Goal: Task Accomplishment & Management: Manage account settings

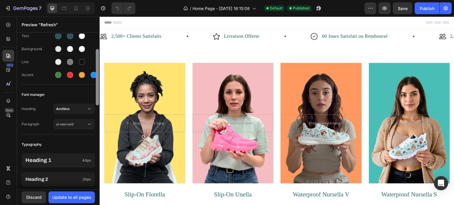
scroll to position [37, 0]
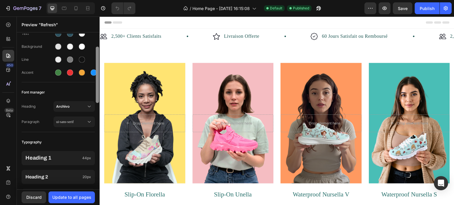
drag, startPoint x: 96, startPoint y: 76, endPoint x: 96, endPoint y: 89, distance: 13.3
click at [96, 89] on div at bounding box center [97, 75] width 3 height 56
click at [75, 105] on span "Archivo" at bounding box center [71, 106] width 30 height 5
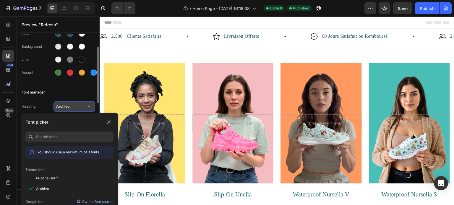
click at [75, 105] on span "Archivo" at bounding box center [71, 106] width 30 height 5
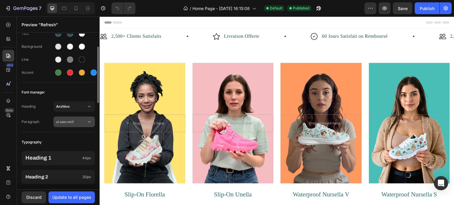
click at [72, 119] on span "ui-sans-serif" at bounding box center [71, 121] width 30 height 5
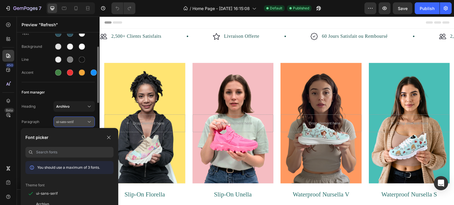
click at [72, 119] on span "ui-sans-serif" at bounding box center [71, 121] width 30 height 5
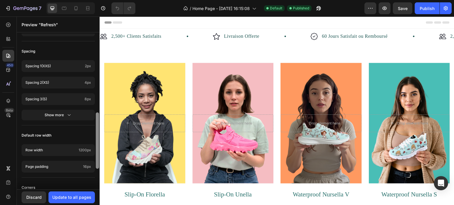
scroll to position [220, 0]
drag, startPoint x: 98, startPoint y: 91, endPoint x: 97, endPoint y: 157, distance: 66.2
click at [97, 157] on div at bounding box center [97, 141] width 3 height 56
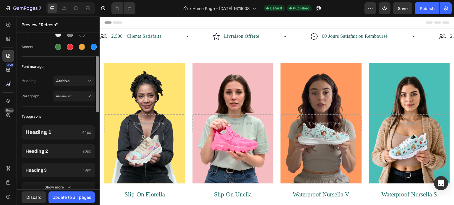
scroll to position [58, 0]
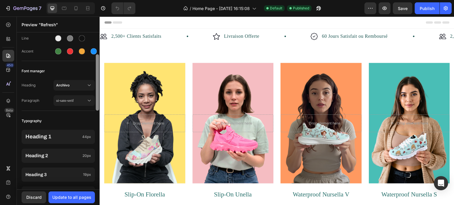
drag, startPoint x: 96, startPoint y: 117, endPoint x: 97, endPoint y: 58, distance: 58.5
click at [97, 58] on div at bounding box center [97, 82] width 3 height 56
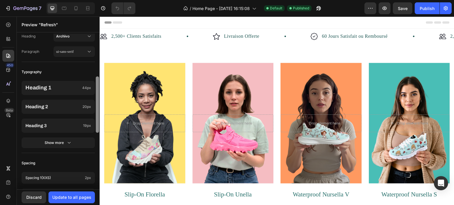
scroll to position [110, 0]
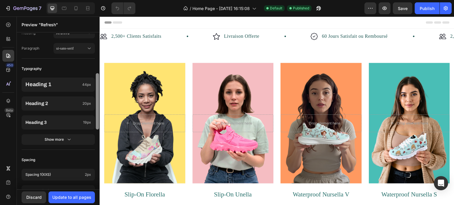
drag, startPoint x: 97, startPoint y: 79, endPoint x: 98, endPoint y: 98, distance: 18.9
click at [98, 98] on div at bounding box center [97, 101] width 3 height 56
click at [63, 141] on div "Show more" at bounding box center [58, 140] width 27 height 6
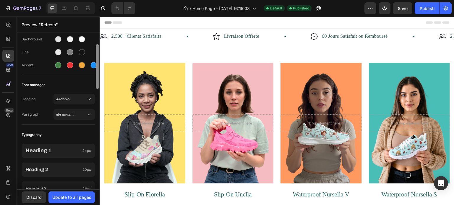
scroll to position [43, 0]
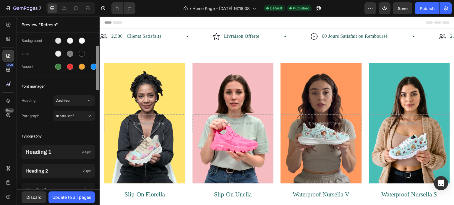
drag, startPoint x: 97, startPoint y: 120, endPoint x: 99, endPoint y: 95, distance: 24.6
click at [99, 95] on div at bounding box center [97, 112] width 4 height 156
click at [78, 101] on span "Archivo" at bounding box center [71, 100] width 30 height 5
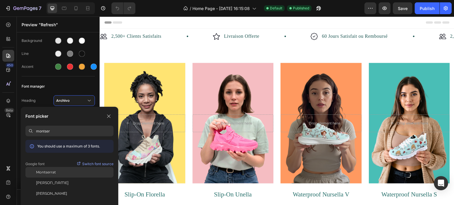
type input "montser"
click at [54, 171] on span "Montserrat" at bounding box center [46, 172] width 20 height 5
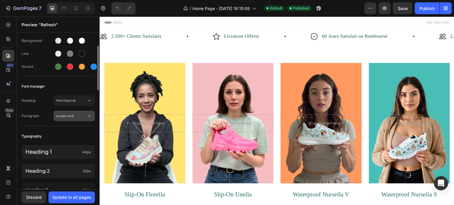
click at [67, 118] on div "ui-sans-serif" at bounding box center [74, 116] width 36 height 6
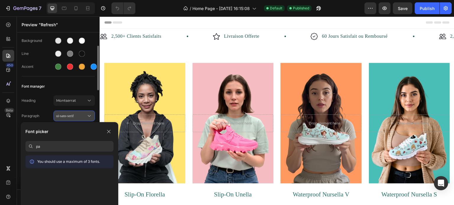
type input "p"
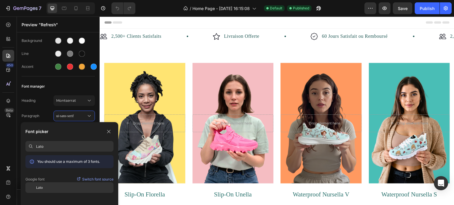
type input "Lato"
click at [43, 188] on span "Lato" at bounding box center [39, 187] width 7 height 5
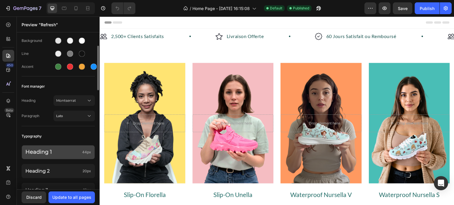
click at [65, 151] on p "Heading 1" at bounding box center [52, 152] width 54 height 7
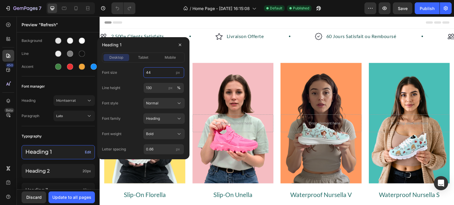
click at [158, 74] on input "44" at bounding box center [163, 72] width 41 height 11
type input "36"
click at [130, 80] on div "Font size 36 px Line height 130 px % Font style Normal Font family Heading Font…" at bounding box center [143, 110] width 83 height 87
click at [143, 58] on span "tablet" at bounding box center [143, 57] width 10 height 5
click at [168, 59] on span "mobile" at bounding box center [170, 57] width 11 height 5
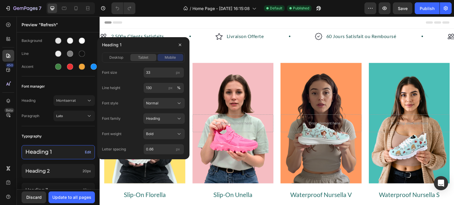
click at [147, 57] on span "tablet" at bounding box center [143, 57] width 10 height 5
click at [154, 71] on input "35" at bounding box center [163, 72] width 41 height 11
type input "36"
click at [165, 58] on span "mobile" at bounding box center [170, 57] width 11 height 5
click at [158, 72] on input "33" at bounding box center [163, 72] width 41 height 11
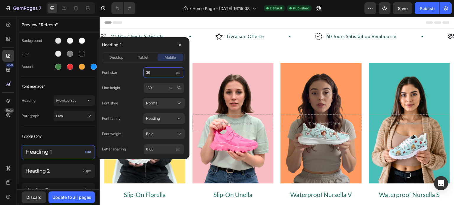
type input "36"
click at [136, 68] on div "Font size 36 px" at bounding box center [143, 72] width 83 height 11
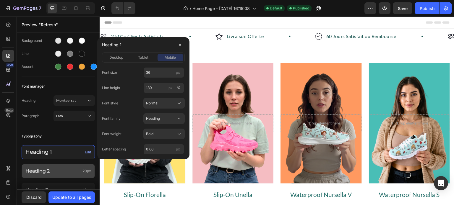
click at [57, 167] on div "Heading 2 20px" at bounding box center [58, 171] width 73 height 14
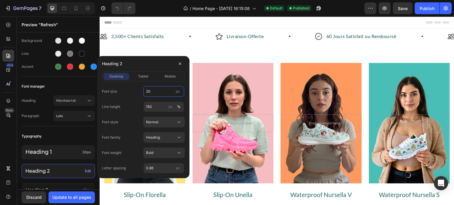
click at [155, 91] on input "20" at bounding box center [163, 91] width 41 height 11
type input "30"
click at [146, 74] on span "tablet" at bounding box center [143, 76] width 10 height 5
click at [151, 91] on input "16" at bounding box center [163, 91] width 41 height 11
type input "30"
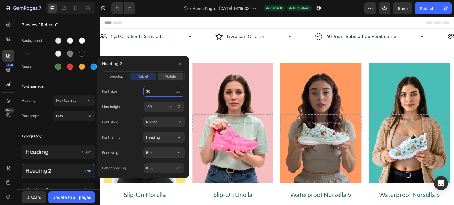
click at [172, 78] on span "mobile" at bounding box center [170, 76] width 11 height 5
click at [152, 90] on input "15" at bounding box center [163, 91] width 41 height 11
type input "30"
click at [133, 90] on div "Font size 30 px" at bounding box center [143, 91] width 83 height 11
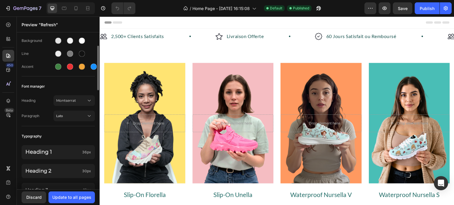
click at [90, 134] on div "Typography" at bounding box center [58, 136] width 73 height 11
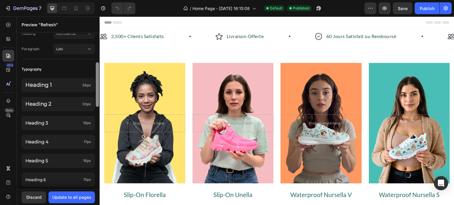
scroll to position [115, 0]
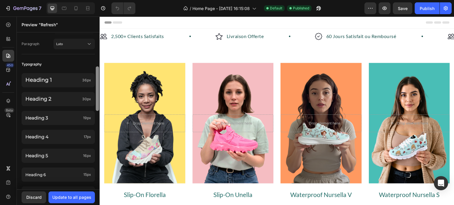
drag, startPoint x: 97, startPoint y: 87, endPoint x: 98, endPoint y: 108, distance: 20.7
click at [98, 108] on div at bounding box center [97, 88] width 3 height 45
click at [84, 118] on span "19px" at bounding box center [87, 117] width 8 height 5
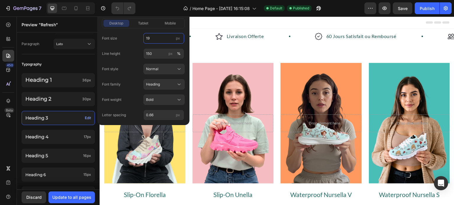
click at [152, 36] on input "19" at bounding box center [163, 38] width 41 height 11
type input "24"
click at [145, 25] on span "tablet" at bounding box center [143, 23] width 10 height 5
click at [149, 40] on input "15" at bounding box center [163, 38] width 41 height 11
type input "24"
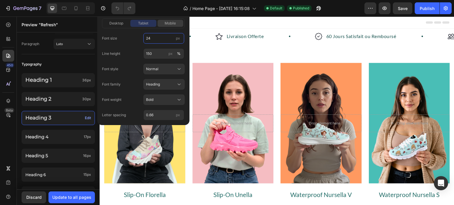
click at [168, 22] on span "mobile" at bounding box center [170, 23] width 11 height 5
click at [157, 37] on input "14" at bounding box center [163, 38] width 41 height 11
type input "24"
click at [139, 56] on div "Line height 150 px %" at bounding box center [143, 53] width 83 height 11
click at [153, 53] on input "150" at bounding box center [163, 53] width 41 height 11
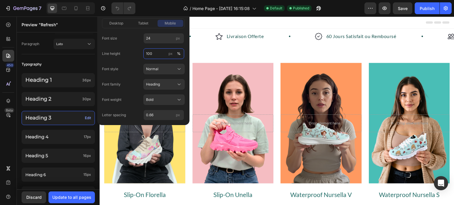
type input "100"
click at [139, 51] on div "Line height 100 px %" at bounding box center [143, 53] width 83 height 11
click at [147, 22] on span "tablet" at bounding box center [143, 23] width 10 height 5
click at [152, 52] on input "150" at bounding box center [163, 53] width 41 height 11
type input "100"
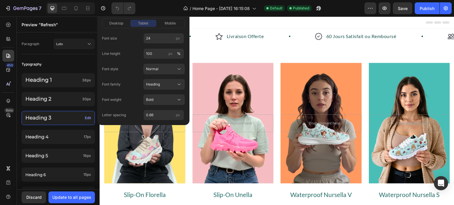
click at [132, 56] on div "Line height 100 px %" at bounding box center [143, 53] width 83 height 11
click at [122, 23] on span "desktop" at bounding box center [116, 23] width 14 height 5
click at [154, 54] on input "150" at bounding box center [163, 53] width 41 height 11
type input "100"
click at [139, 53] on div "Line height 100 px %" at bounding box center [143, 53] width 83 height 11
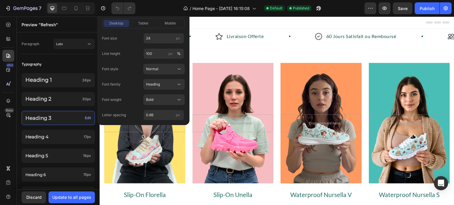
click at [83, 60] on div "Typography" at bounding box center [58, 64] width 73 height 11
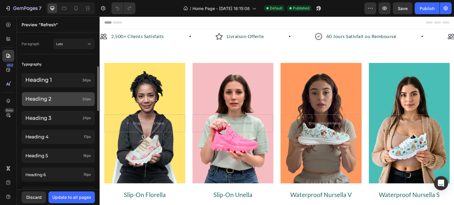
click at [49, 97] on p "Heading 2" at bounding box center [52, 99] width 54 height 8
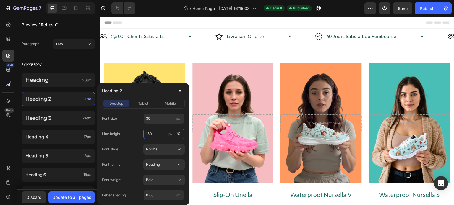
click at [157, 134] on input "150" at bounding box center [163, 134] width 41 height 11
type input "100"
click at [136, 133] on div "Line height 100 px %" at bounding box center [143, 134] width 83 height 11
click at [145, 105] on span "tablet" at bounding box center [143, 103] width 10 height 5
click at [164, 105] on div "mobile" at bounding box center [170, 103] width 26 height 5
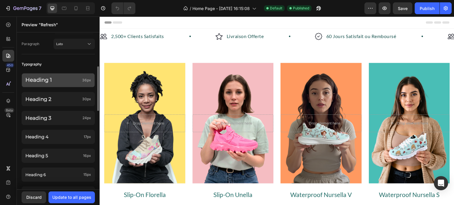
click at [64, 79] on p "Heading 1" at bounding box center [52, 80] width 54 height 7
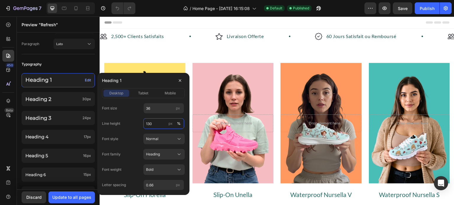
click at [154, 125] on input "130" at bounding box center [163, 123] width 41 height 11
type input "100"
click at [146, 94] on span "tablet" at bounding box center [143, 93] width 10 height 5
click at [172, 92] on span "mobile" at bounding box center [170, 93] width 11 height 5
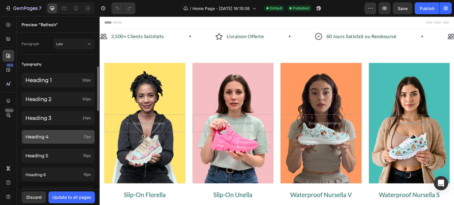
click at [63, 134] on p "Heading 4" at bounding box center [53, 137] width 56 height 7
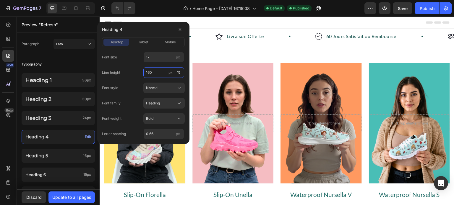
click at [158, 73] on input "160" at bounding box center [163, 72] width 41 height 11
type input "100"
click at [154, 56] on input "17" at bounding box center [163, 57] width 41 height 11
type input "20"
click at [145, 42] on span "tablet" at bounding box center [143, 42] width 10 height 5
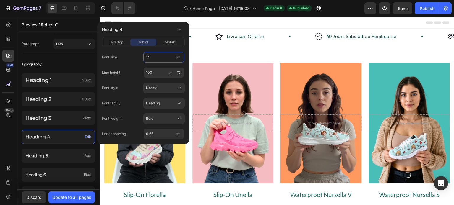
click at [151, 54] on input "14" at bounding box center [163, 57] width 41 height 11
type input "20"
click at [171, 43] on span "mobile" at bounding box center [170, 42] width 11 height 5
click at [155, 58] on input "14" at bounding box center [163, 57] width 41 height 11
type input "20"
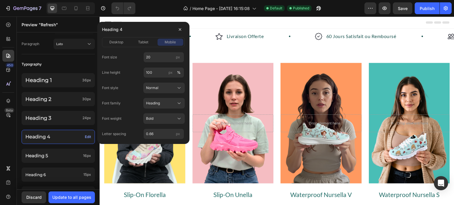
click at [136, 58] on div "Font size 20 px" at bounding box center [143, 57] width 83 height 11
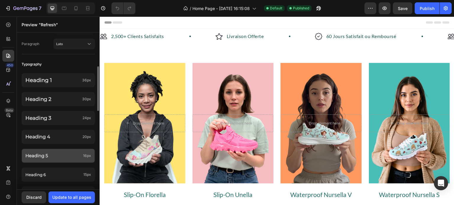
click at [65, 152] on div "Heading 5 16px" at bounding box center [58, 156] width 73 height 14
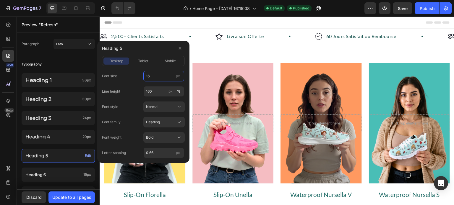
click at [154, 80] on input "16" at bounding box center [163, 76] width 41 height 11
type input "18"
click at [153, 92] on input "160" at bounding box center [163, 91] width 41 height 11
type input "100"
click at [134, 92] on div "Line height 100 px %" at bounding box center [143, 91] width 83 height 11
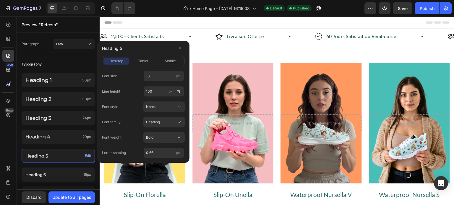
click at [139, 66] on div "desktop tablet mobile" at bounding box center [143, 61] width 83 height 10
click at [140, 64] on span "tablet" at bounding box center [143, 60] width 10 height 5
click at [155, 78] on input "14" at bounding box center [163, 76] width 41 height 11
type input "18"
click at [172, 61] on span "mobile" at bounding box center [170, 60] width 11 height 5
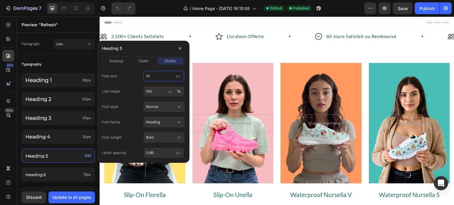
click at [156, 73] on input "14" at bounding box center [163, 76] width 41 height 11
type input "18"
click at [131, 75] on div "Font size 18 px" at bounding box center [143, 76] width 83 height 11
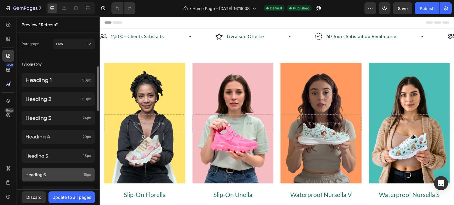
click at [57, 176] on p "Heading 6" at bounding box center [53, 175] width 56 height 6
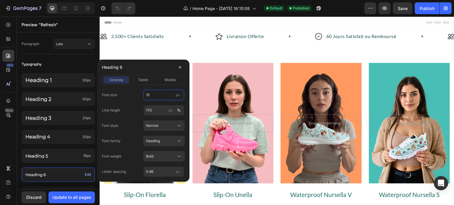
click at [152, 93] on input "15" at bounding box center [163, 95] width 41 height 11
type input "16"
click at [151, 107] on input "170" at bounding box center [163, 110] width 41 height 11
type input "100"
click at [142, 79] on span "tablet" at bounding box center [143, 79] width 10 height 5
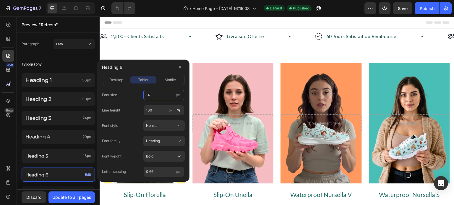
click at [150, 93] on input "14" at bounding box center [163, 95] width 41 height 11
type input "16"
click at [138, 105] on div "Line height 100 px %" at bounding box center [143, 110] width 83 height 11
click at [169, 79] on span "mobile" at bounding box center [170, 79] width 11 height 5
click at [158, 94] on input "14" at bounding box center [163, 95] width 41 height 11
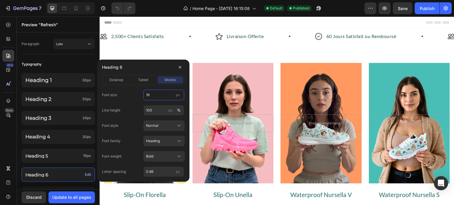
type input "16"
click at [131, 98] on div "Font size 16 px" at bounding box center [143, 95] width 83 height 11
click at [183, 68] on button "button" at bounding box center [179, 67] width 9 height 9
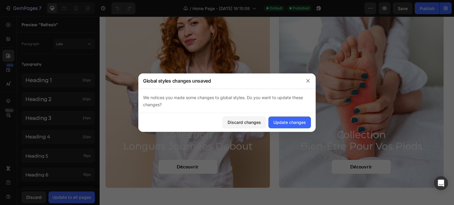
scroll to position [599, 0]
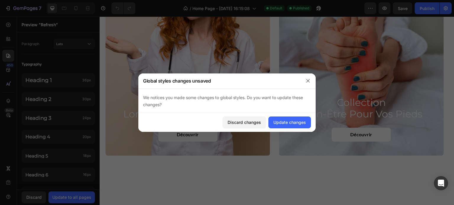
drag, startPoint x: 451, startPoint y: 26, endPoint x: 552, endPoint y: 139, distance: 151.3
click at [287, 126] on button "Update changes" at bounding box center [289, 123] width 43 height 12
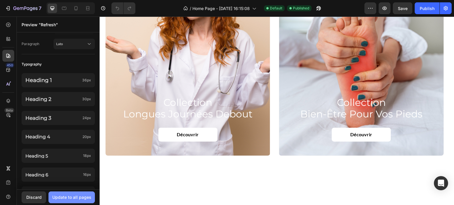
click at [67, 199] on div "Update to all pages" at bounding box center [71, 197] width 39 height 6
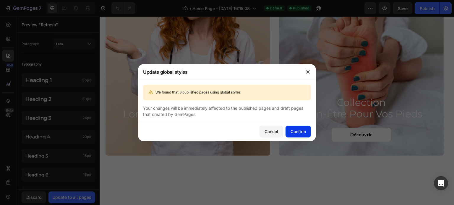
click at [295, 128] on button "Confirm" at bounding box center [297, 132] width 25 height 12
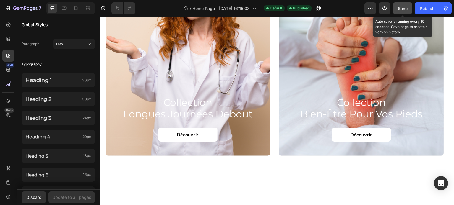
click at [399, 10] on span "Save" at bounding box center [403, 8] width 10 height 5
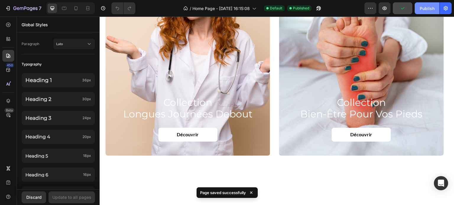
click at [426, 11] on div "Publish" at bounding box center [426, 8] width 15 height 6
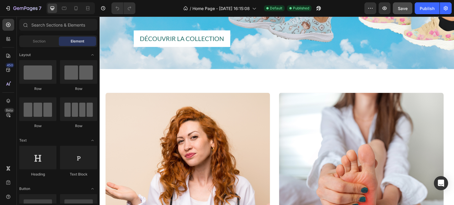
scroll to position [448, 0]
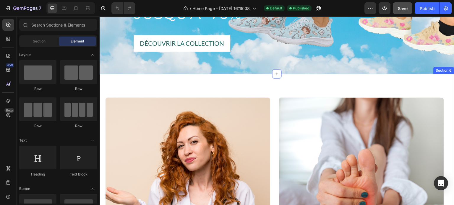
click at [442, 91] on div "collection longues journées debout Heading Découvrir Button Hero Banner collect…" at bounding box center [277, 202] width 354 height 257
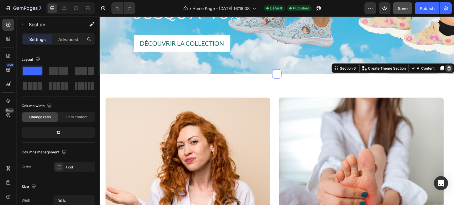
click at [447, 69] on icon at bounding box center [449, 68] width 4 height 4
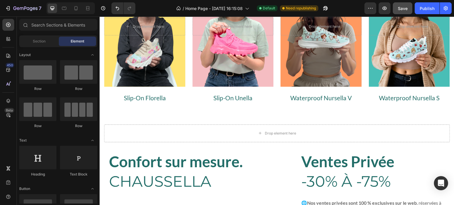
scroll to position [106, 0]
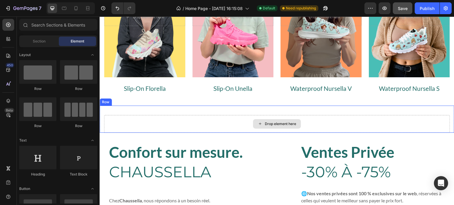
click at [427, 122] on div "Drop element here" at bounding box center [277, 124] width 346 height 18
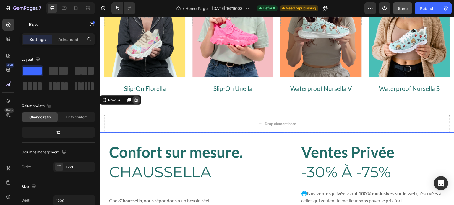
click at [137, 100] on icon at bounding box center [136, 100] width 4 height 4
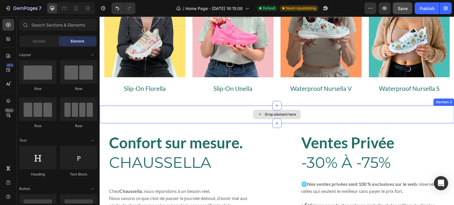
click at [156, 118] on div "Drop element here" at bounding box center [277, 115] width 354 height 18
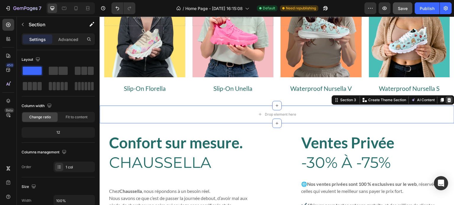
click at [447, 99] on icon at bounding box center [449, 100] width 5 height 5
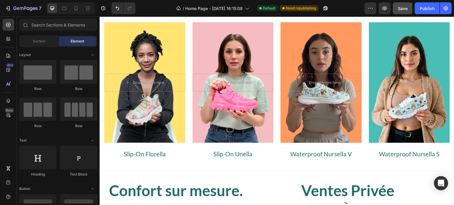
scroll to position [0, 0]
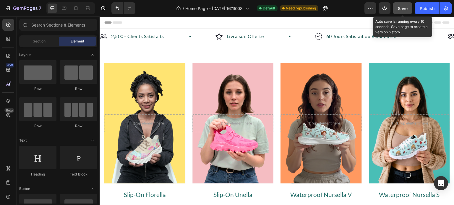
click at [402, 7] on span "Save" at bounding box center [403, 8] width 10 height 5
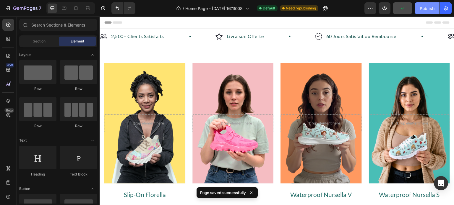
click at [427, 11] on div "Publish" at bounding box center [426, 8] width 15 height 6
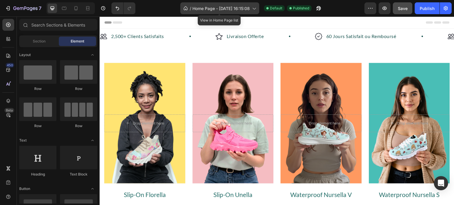
click at [246, 6] on span "Home Page - [DATE] 16:15:08" at bounding box center [220, 8] width 57 height 6
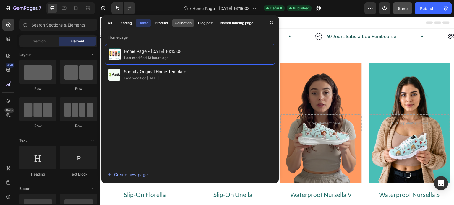
click at [182, 22] on div "Collection" at bounding box center [183, 22] width 17 height 5
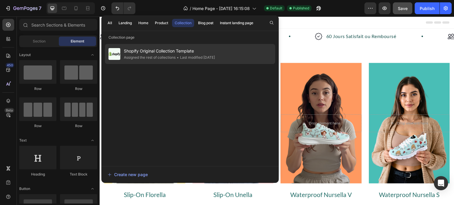
click at [160, 52] on span "Shopify Original Collection Template" at bounding box center [169, 51] width 91 height 7
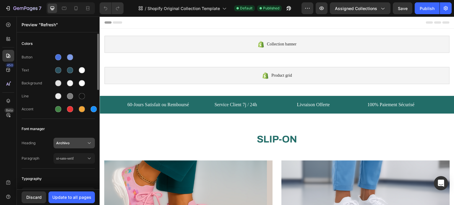
click at [83, 141] on span "Archivo" at bounding box center [71, 143] width 30 height 5
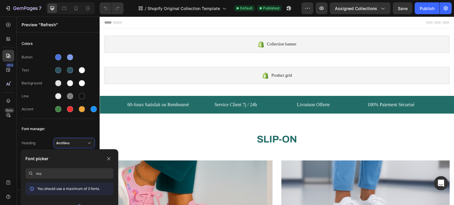
type input "m"
type input "Montserrat"
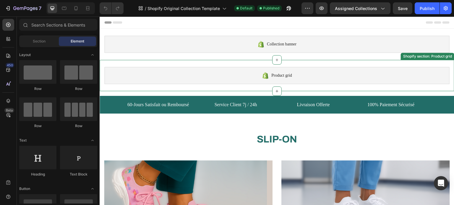
click at [369, 63] on div "Product grid Shopify section: Product grid" at bounding box center [277, 75] width 354 height 31
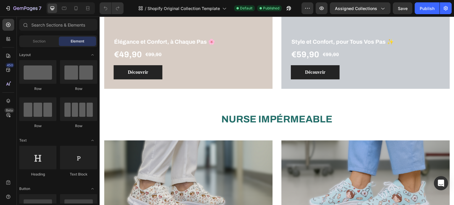
scroll to position [237, 0]
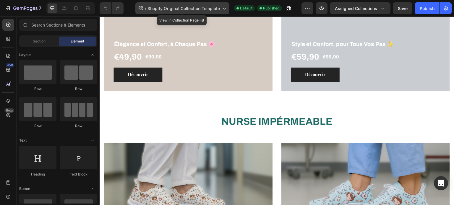
click at [203, 7] on span "Shopify Original Collection Template" at bounding box center [183, 8] width 72 height 6
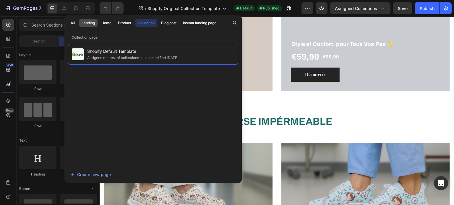
click at [91, 20] on div "Landing" at bounding box center [88, 22] width 13 height 5
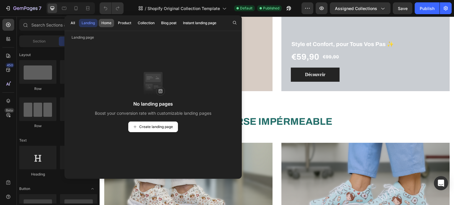
click at [107, 23] on div "Home" at bounding box center [106, 22] width 10 height 5
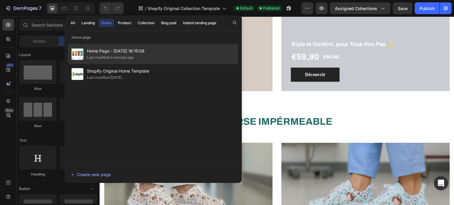
click at [129, 62] on div "Home Page - Jul 19, 16:15:08 Last modified 3 minutes ago" at bounding box center [153, 54] width 170 height 20
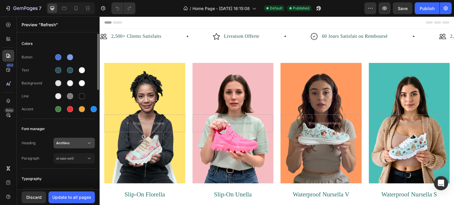
click at [85, 147] on button "Archivo" at bounding box center [73, 143] width 41 height 11
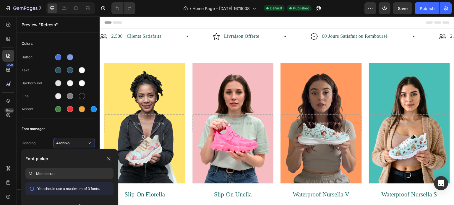
type input "Montserrat"
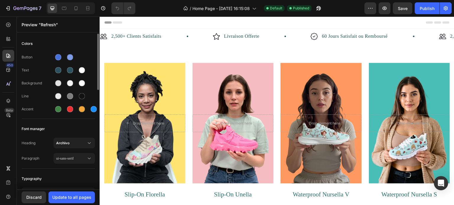
click at [67, 129] on div "Font manager" at bounding box center [58, 129] width 73 height 11
drag, startPoint x: 97, startPoint y: 85, endPoint x: 98, endPoint y: 79, distance: 6.3
click at [98, 79] on div at bounding box center [97, 62] width 3 height 56
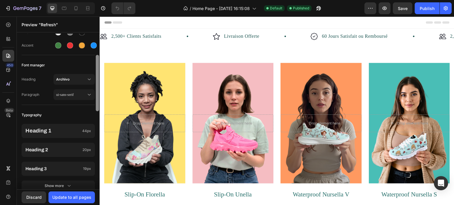
scroll to position [65, 0]
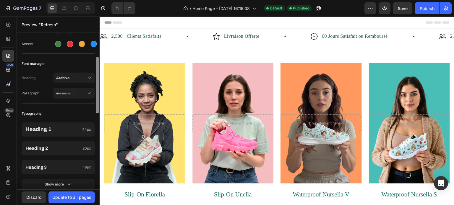
drag, startPoint x: 98, startPoint y: 79, endPoint x: 98, endPoint y: 102, distance: 23.6
click at [98, 102] on div at bounding box center [97, 85] width 3 height 56
click at [82, 78] on span "Archivo" at bounding box center [71, 77] width 30 height 5
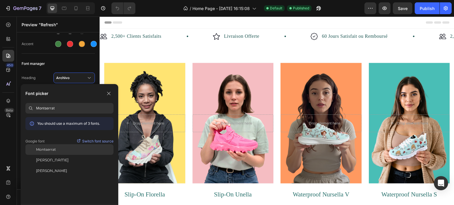
click at [49, 149] on span "Montserrat" at bounding box center [46, 149] width 20 height 5
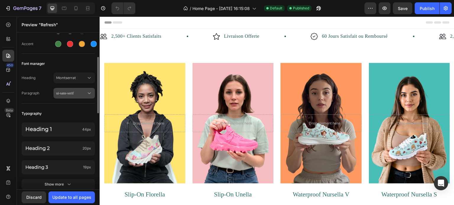
click at [69, 95] on div "ui-sans-serif" at bounding box center [74, 93] width 36 height 6
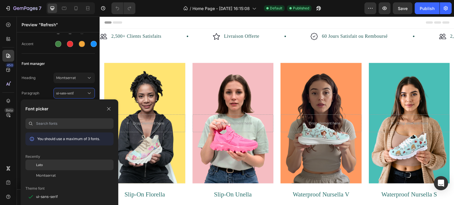
click at [45, 165] on div "Lato" at bounding box center [74, 164] width 77 height 5
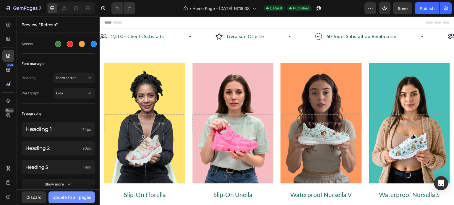
click at [72, 197] on div "Update to all pages" at bounding box center [71, 197] width 39 height 6
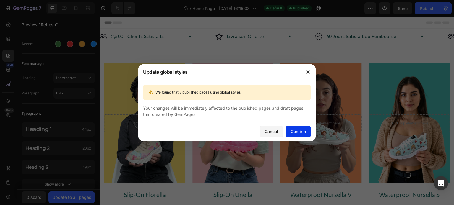
click at [294, 134] on div "Confirm" at bounding box center [297, 131] width 15 height 6
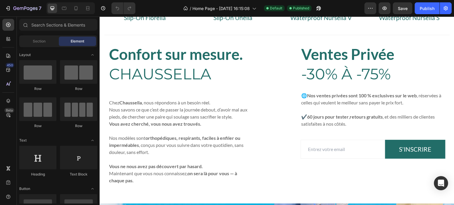
scroll to position [176, 0]
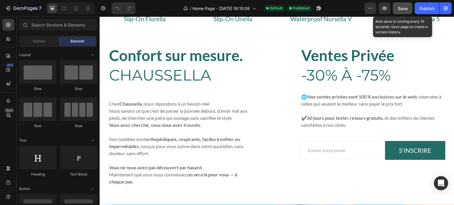
click at [403, 7] on span "Save" at bounding box center [403, 8] width 10 height 5
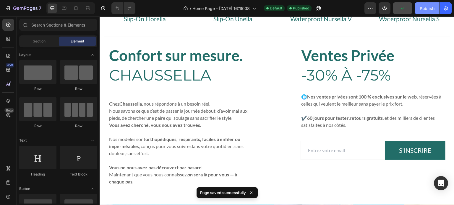
click at [420, 8] on div "Publish" at bounding box center [426, 8] width 15 height 6
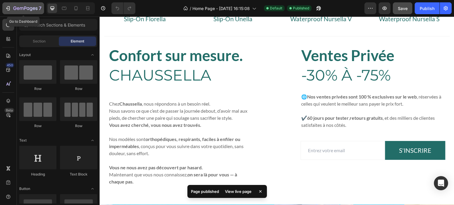
click at [10, 6] on icon "button" at bounding box center [8, 8] width 6 height 6
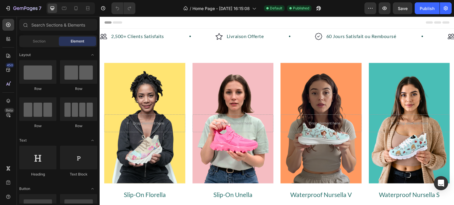
click at [175, 22] on div "Header" at bounding box center [276, 23] width 345 height 12
click at [118, 22] on span "Header" at bounding box center [117, 22] width 13 height 6
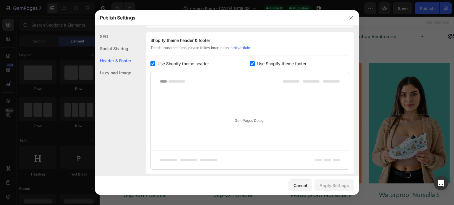
scroll to position [80, 0]
click at [118, 47] on div "Social Sharing" at bounding box center [113, 49] width 36 height 12
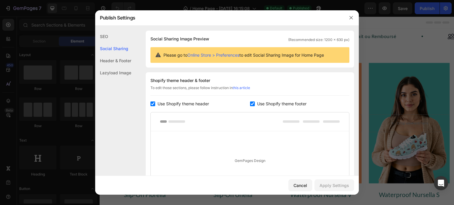
scroll to position [38, 0]
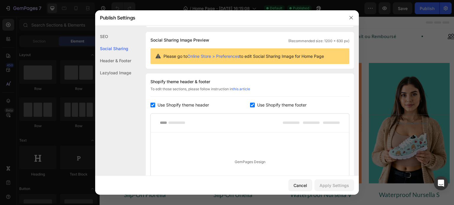
click at [118, 35] on div "SEO" at bounding box center [113, 36] width 36 height 12
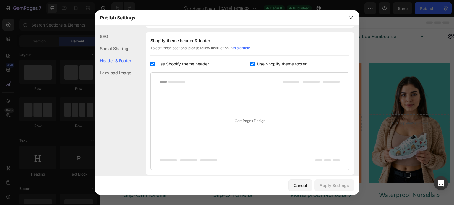
scroll to position [81, 0]
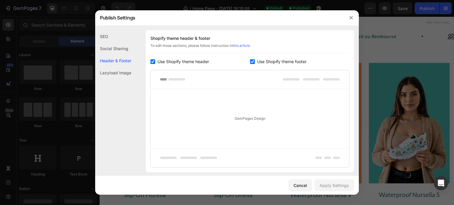
click at [181, 62] on span "Use Shopify theme header" at bounding box center [182, 61] width 51 height 7
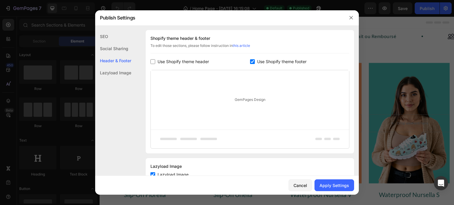
click at [181, 62] on span "Use Shopify theme header" at bounding box center [182, 61] width 51 height 7
checkbox input "true"
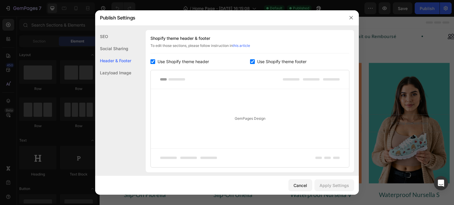
click at [282, 61] on span "Use Shopify theme footer" at bounding box center [281, 61] width 49 height 7
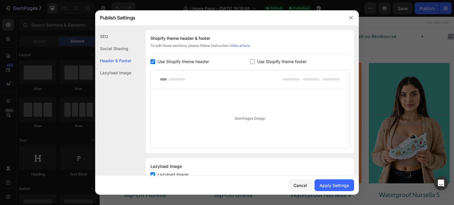
click at [282, 61] on span "Use Shopify theme footer" at bounding box center [281, 61] width 49 height 7
checkbox input "true"
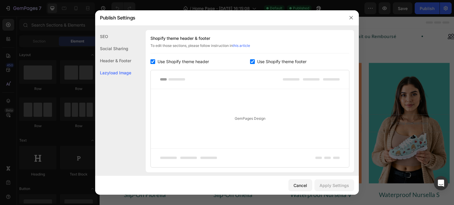
scroll to position [121, 0]
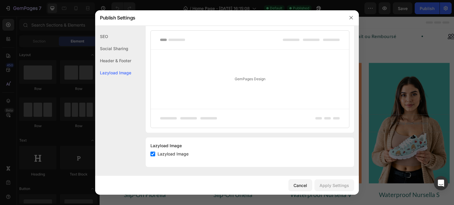
click at [359, 120] on div at bounding box center [227, 102] width 454 height 205
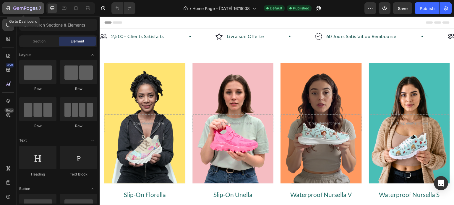
click at [10, 8] on icon "button" at bounding box center [8, 8] width 6 height 6
